Goal: Task Accomplishment & Management: Use online tool/utility

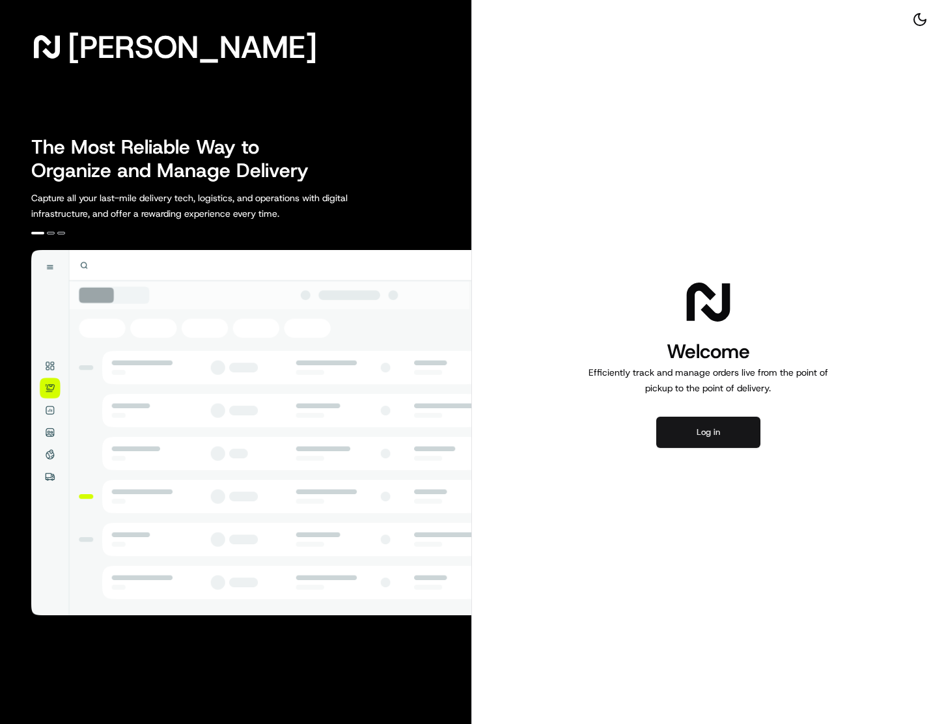
click at [715, 442] on button "Log in" at bounding box center [708, 431] width 104 height 31
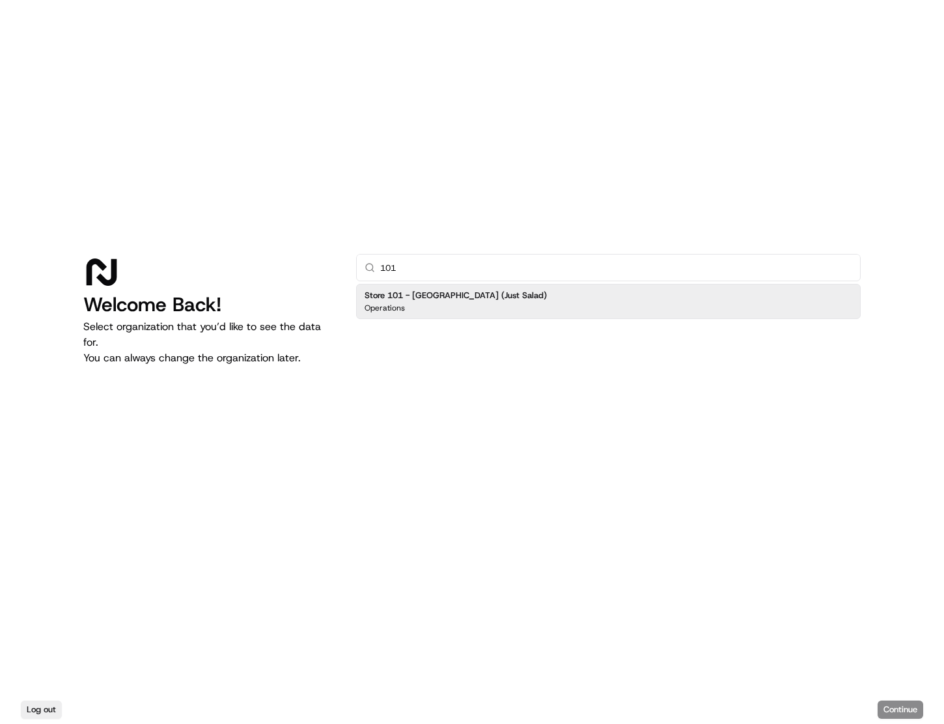
type input "101"
drag, startPoint x: 519, startPoint y: 295, endPoint x: 525, endPoint y: 301, distance: 8.8
click at [519, 295] on div "Store 101 - [GEOGRAPHIC_DATA] (Just Salad) Operations" at bounding box center [608, 301] width 504 height 35
click button "Continue" at bounding box center [900, 709] width 46 height 18
